Goal: Find specific page/section: Find specific page/section

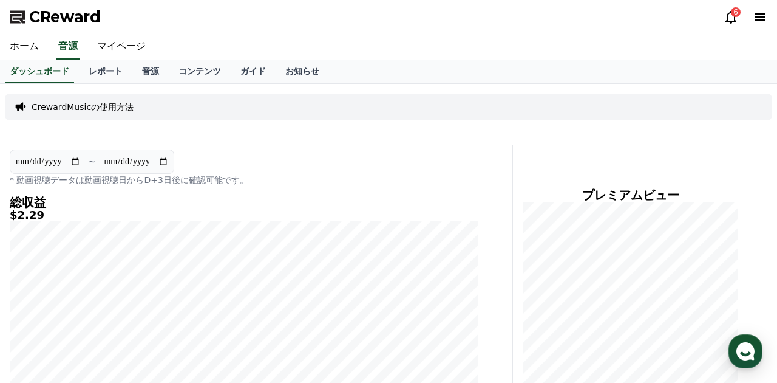
click at [724, 20] on icon at bounding box center [731, 17] width 15 height 15
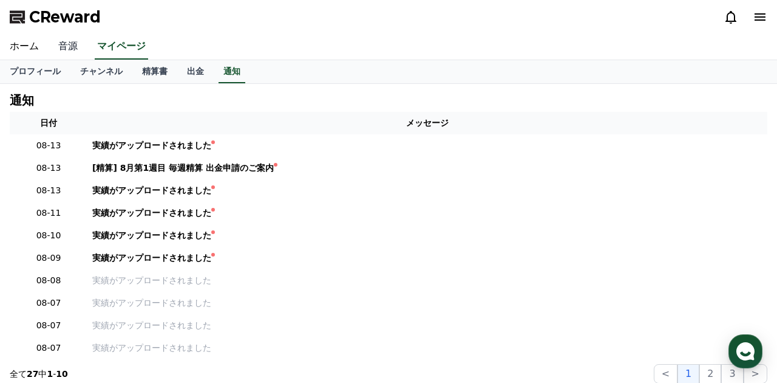
click at [73, 46] on link "音源" at bounding box center [68, 47] width 39 height 26
